Goal: Find specific page/section

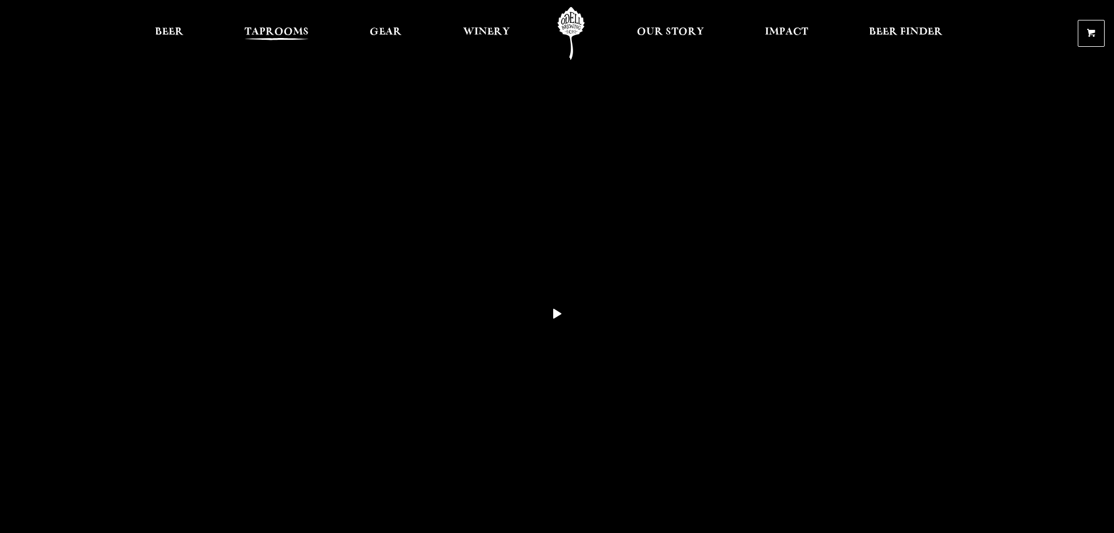
click at [285, 24] on link "Taprooms" at bounding box center [277, 33] width 80 height 53
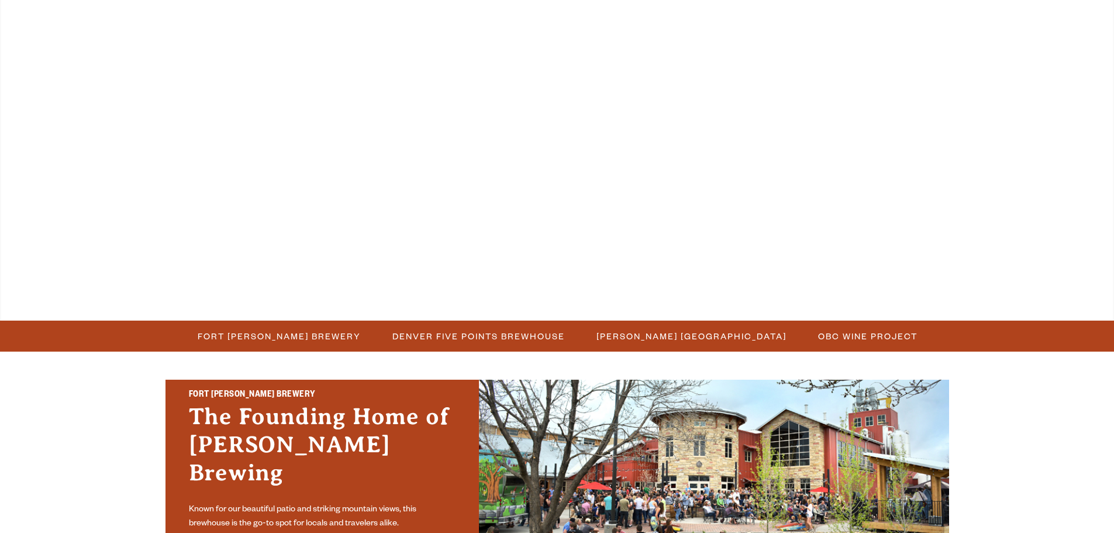
scroll to position [234, 0]
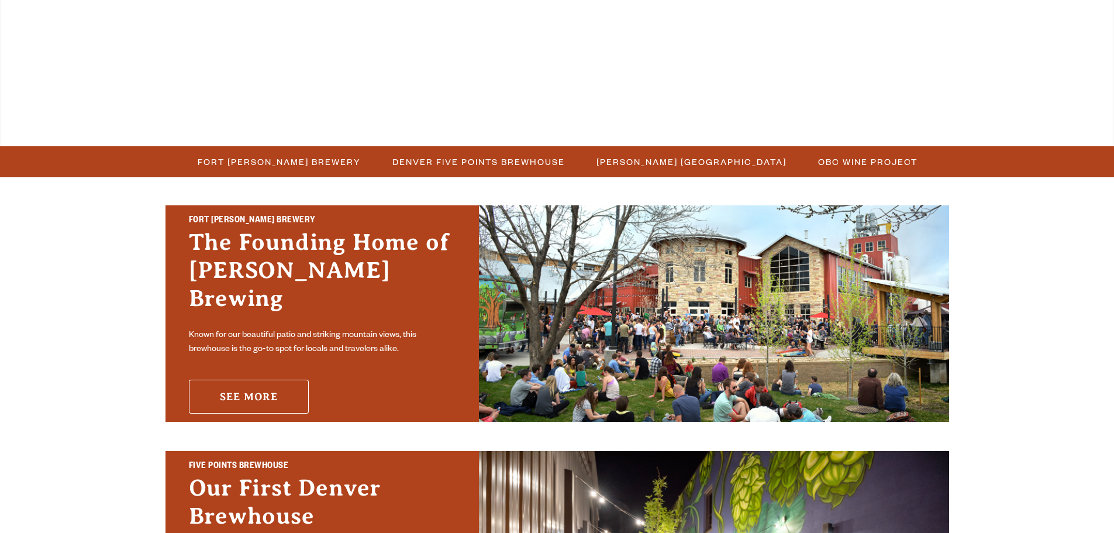
click at [246, 386] on link "See More" at bounding box center [249, 396] width 120 height 34
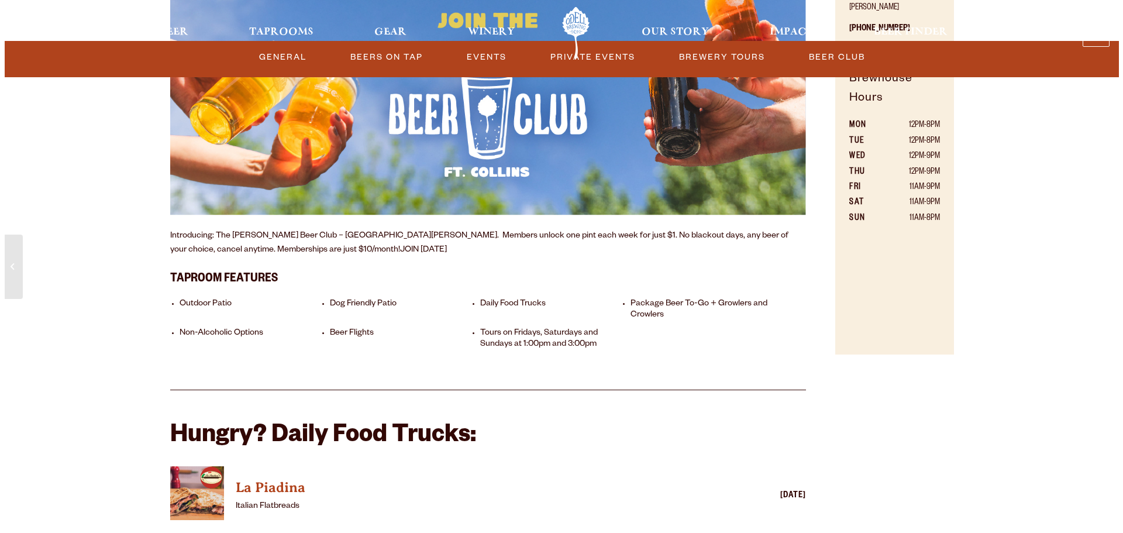
scroll to position [1228, 0]
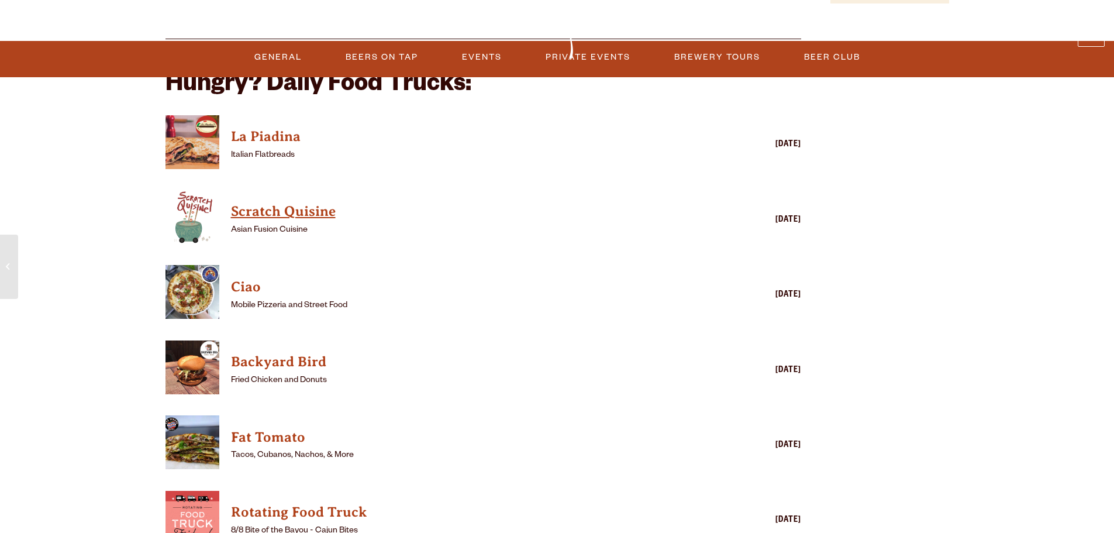
click at [246, 202] on h4 "Scratch Quisine" at bounding box center [466, 211] width 471 height 19
